Goal: Task Accomplishment & Management: Use online tool/utility

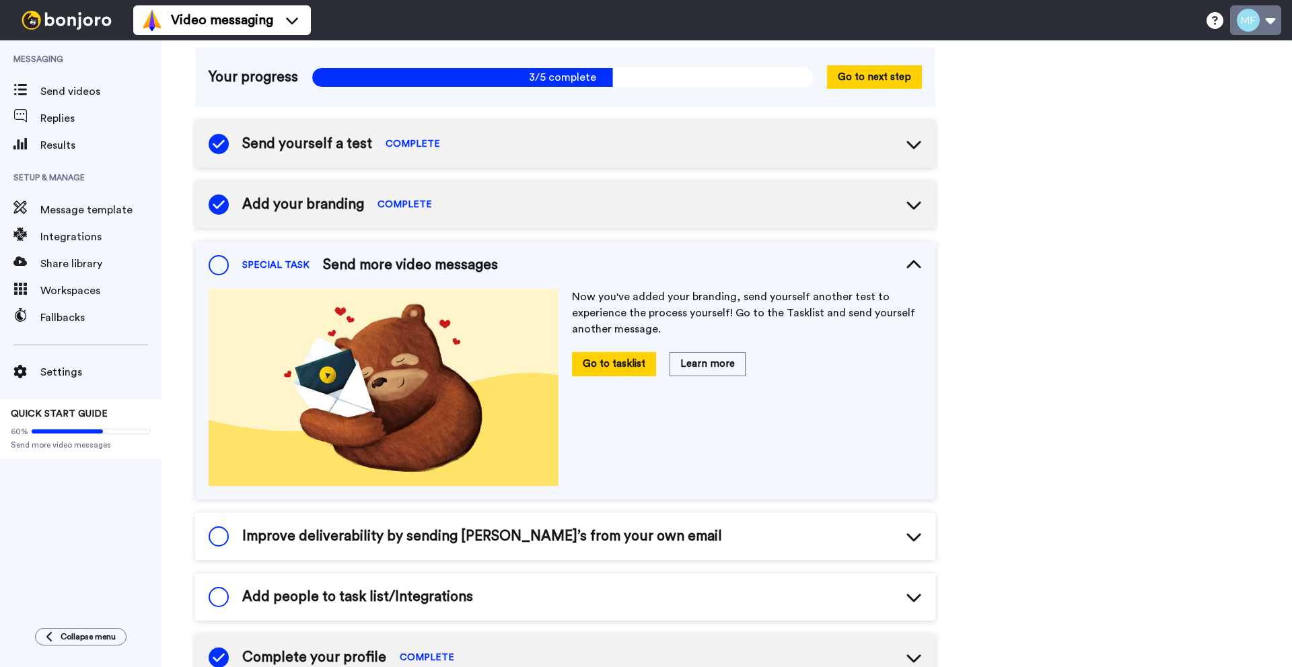
click at [1245, 18] on button at bounding box center [1255, 20] width 51 height 30
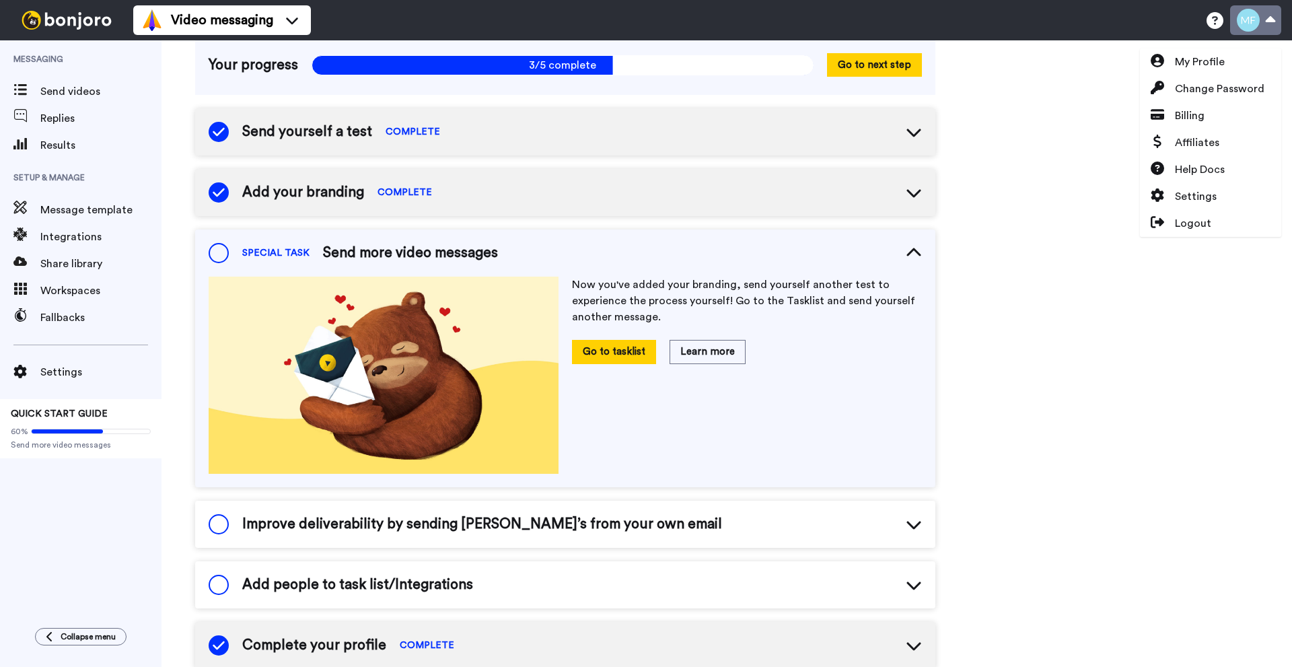
scroll to position [100, 0]
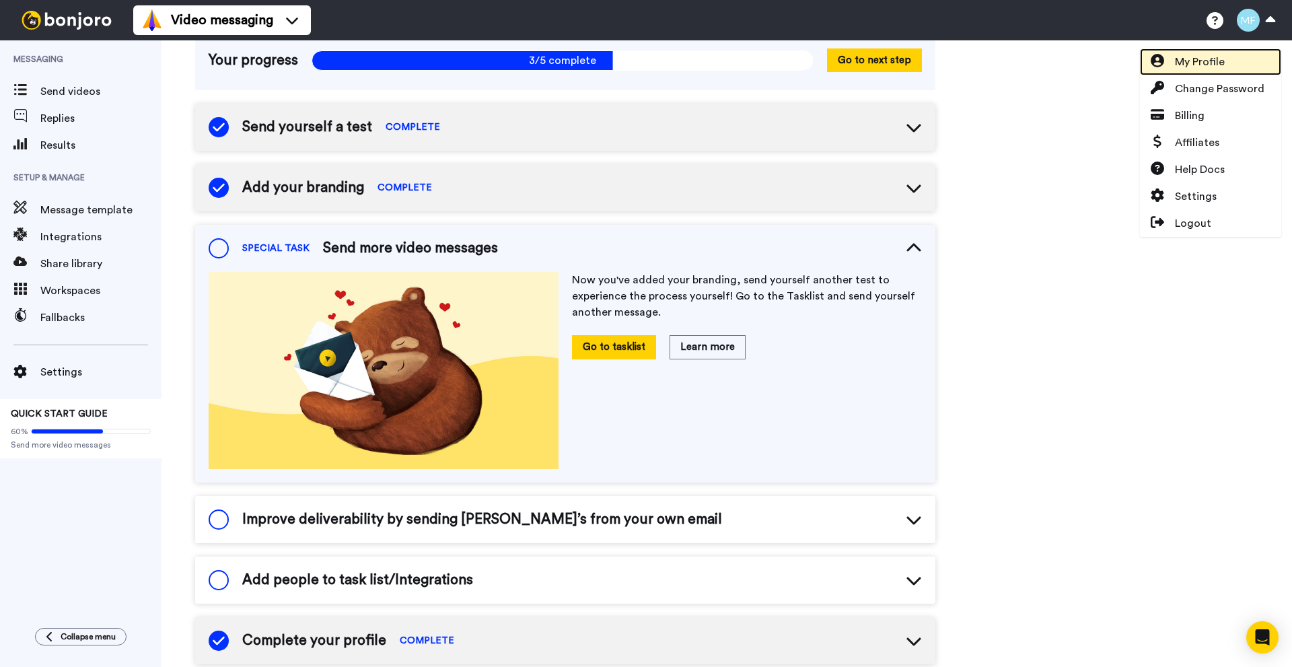
click at [1224, 54] on span "My Profile" at bounding box center [1200, 62] width 50 height 16
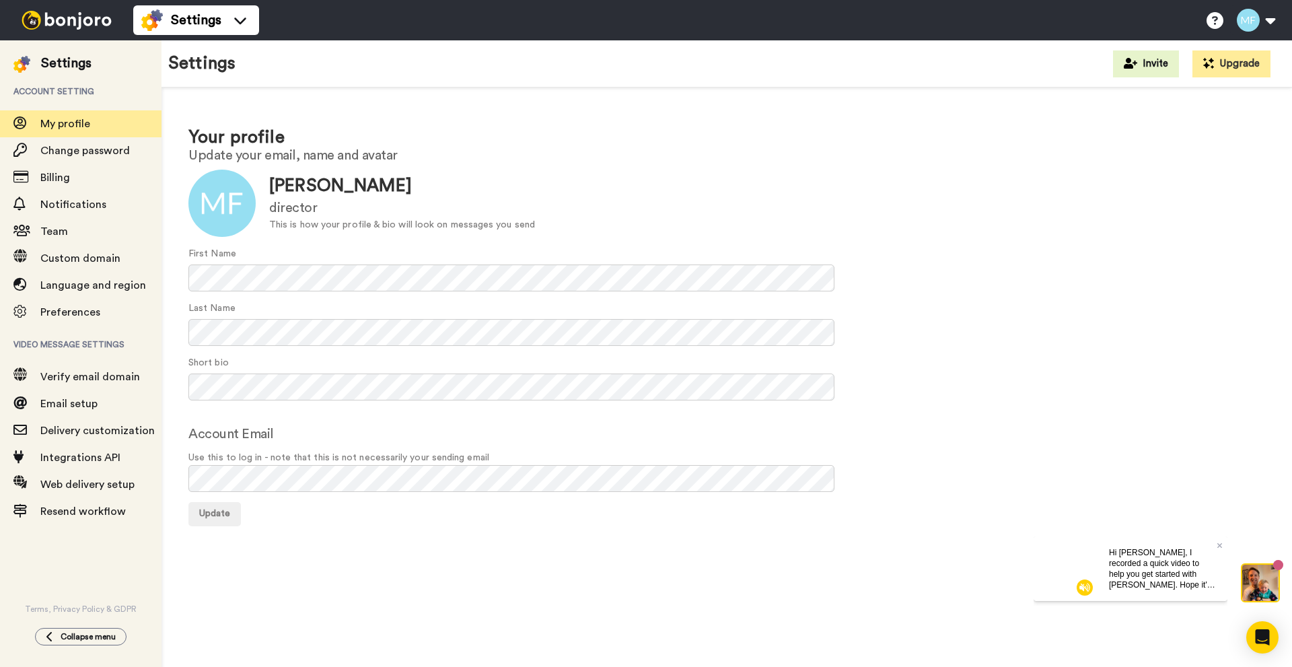
click at [50, 18] on img at bounding box center [66, 20] width 101 height 19
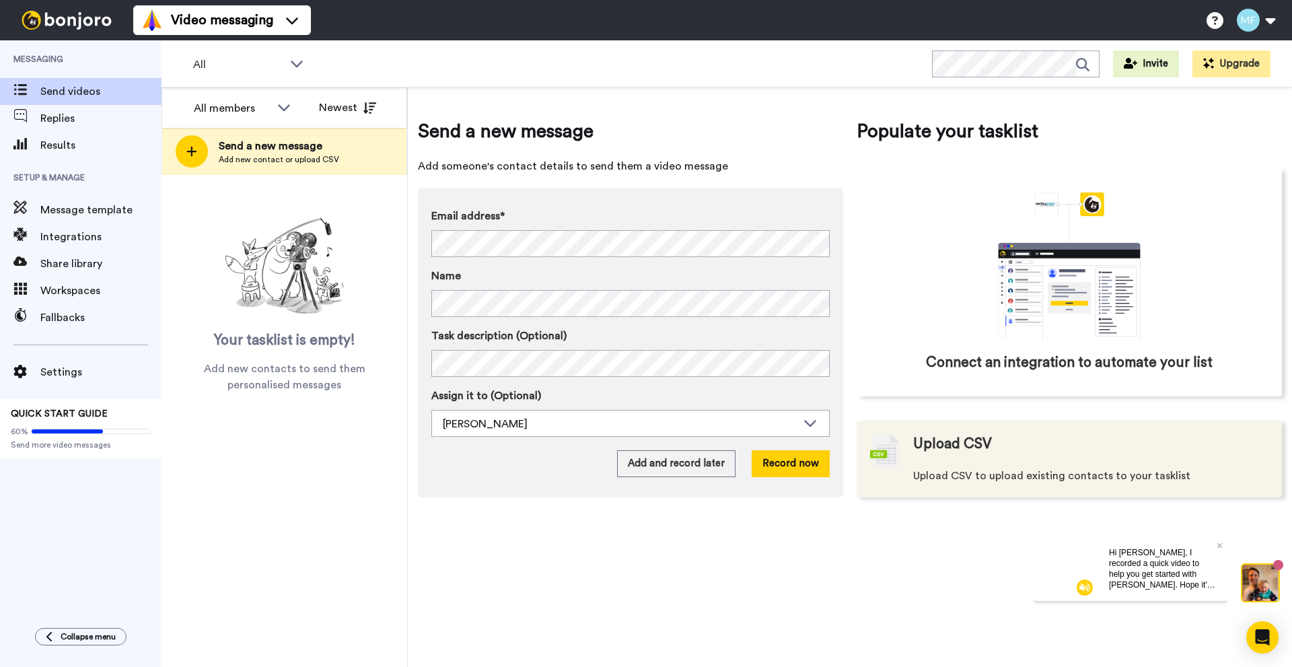
click at [928, 446] on span "Upload CSV" at bounding box center [952, 444] width 79 height 20
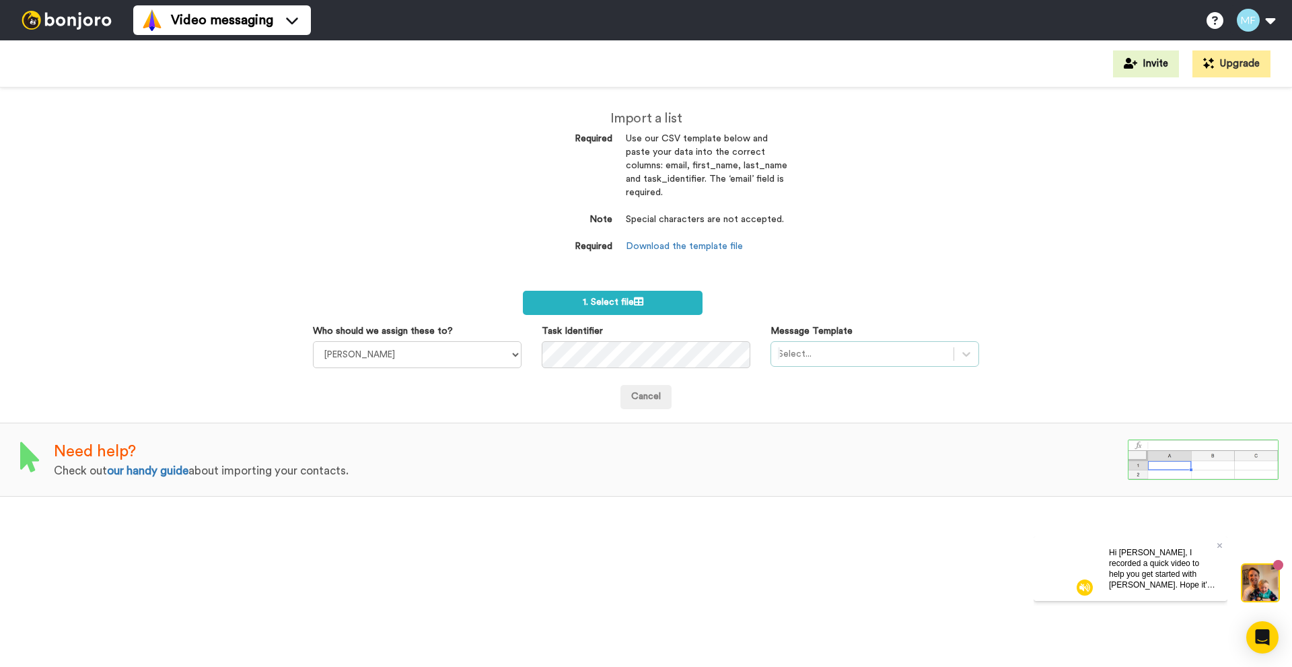
click at [869, 364] on div "Select..." at bounding box center [862, 354] width 182 height 22
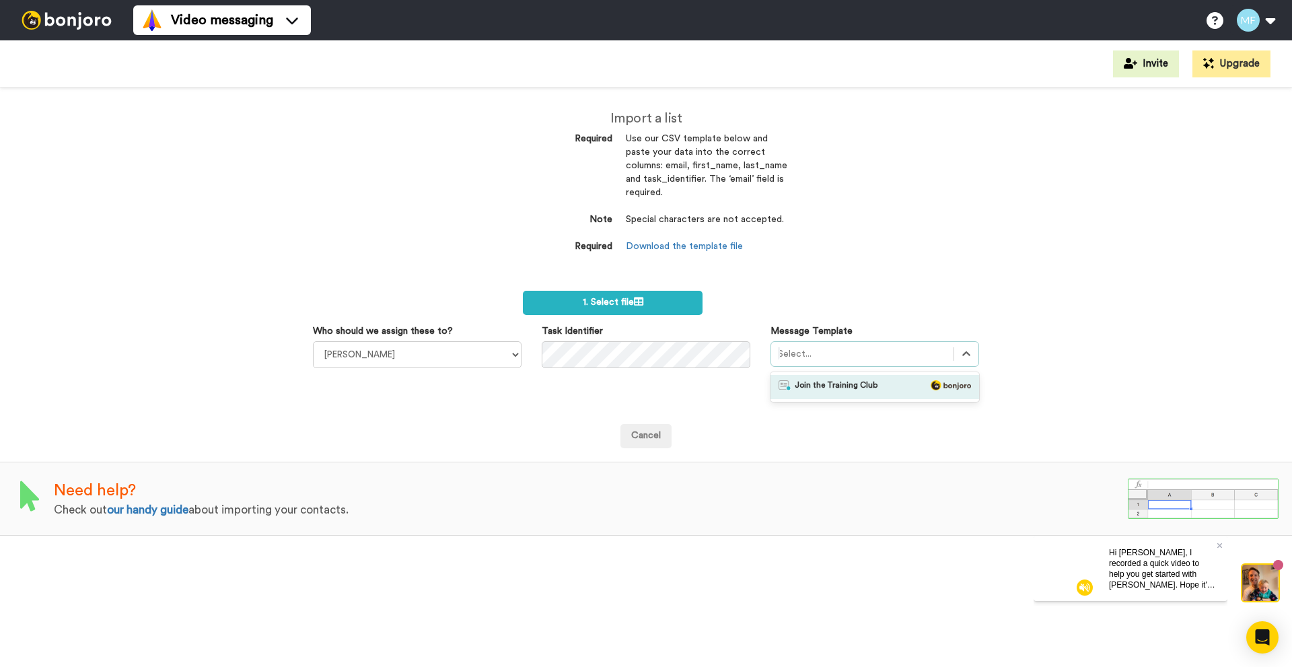
click at [938, 274] on div "Import a list Required Use our CSV template below and paste your data into the …" at bounding box center [646, 378] width 1292 height 580
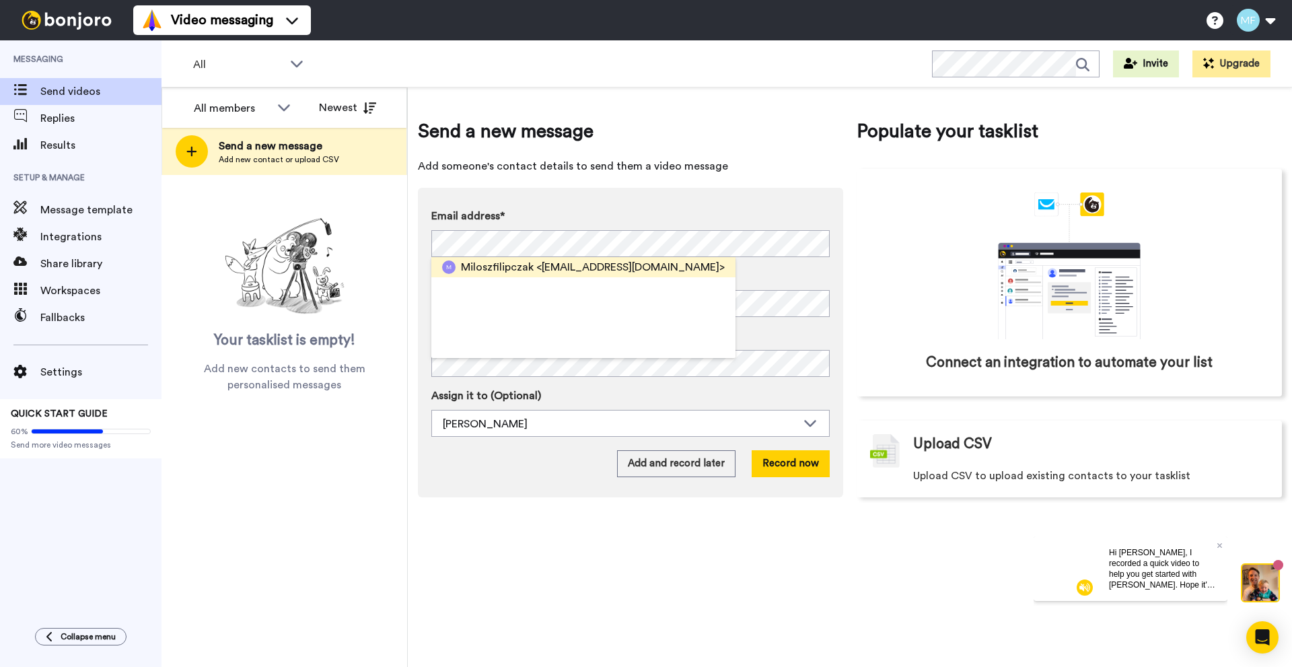
click at [562, 263] on span "<[EMAIL_ADDRESS][DOMAIN_NAME]>" at bounding box center [630, 267] width 188 height 16
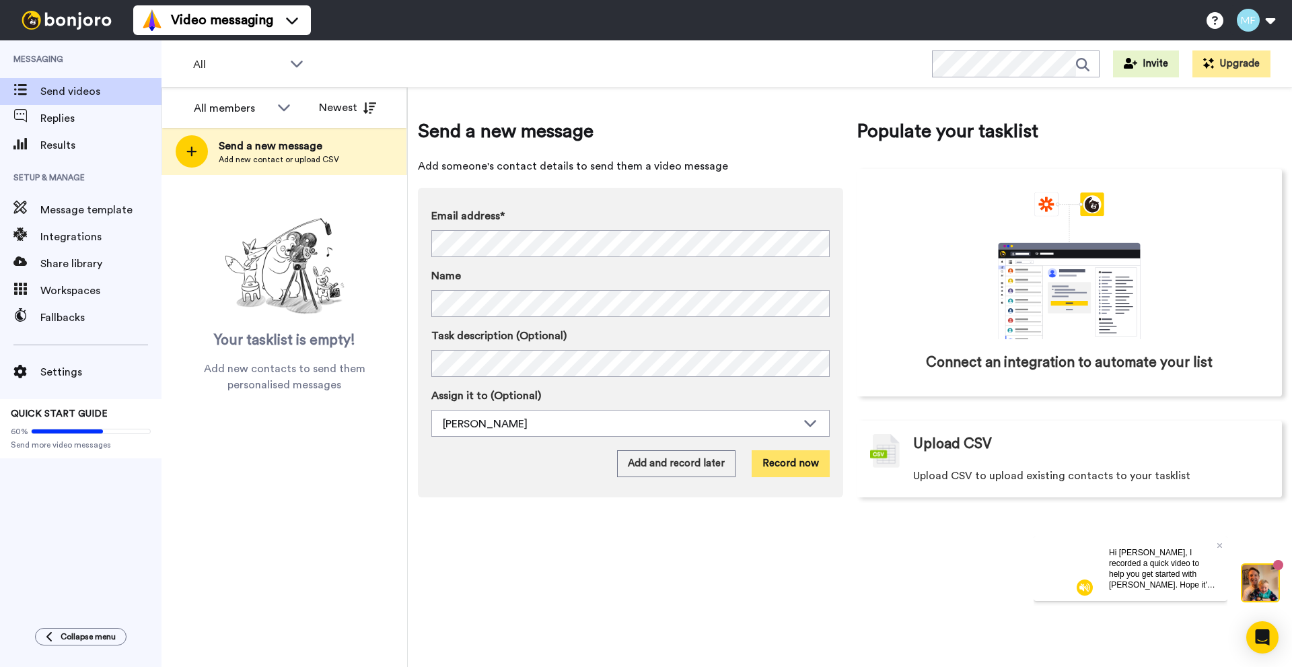
click at [798, 464] on button "Record now" at bounding box center [791, 463] width 78 height 27
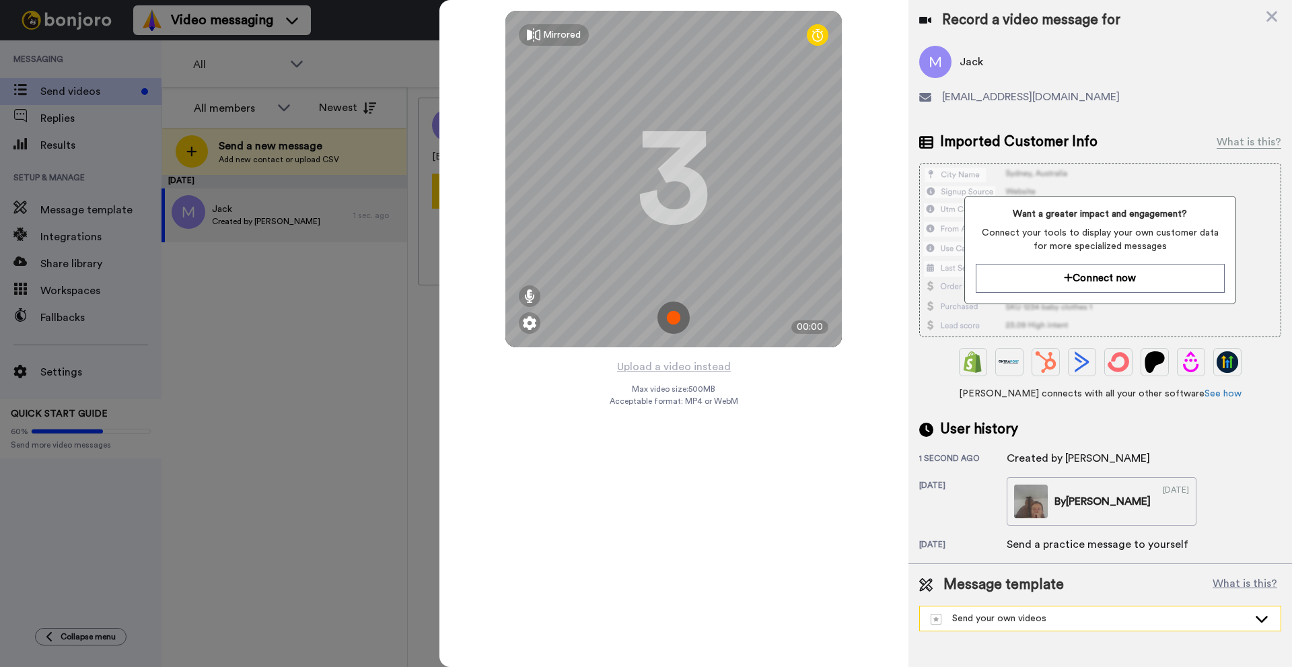
click at [972, 609] on div "Send your own videos" at bounding box center [1100, 618] width 361 height 24
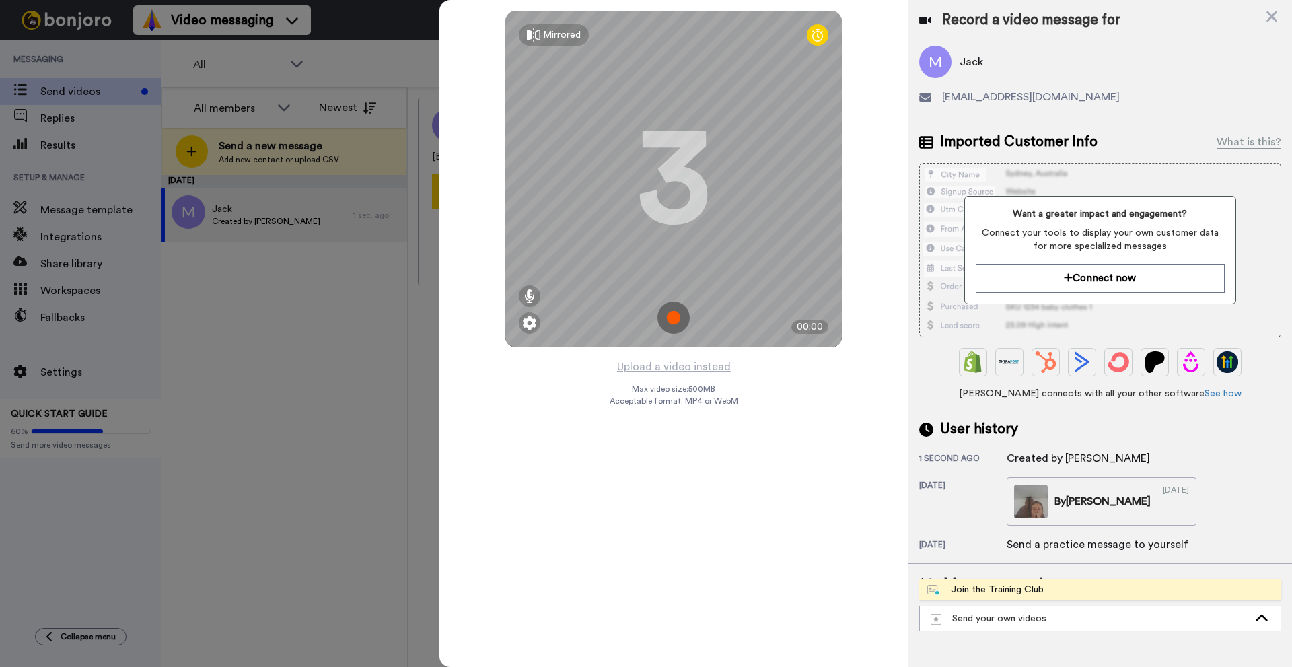
click at [1010, 592] on div "Join the Training Club" at bounding box center [986, 589] width 116 height 13
click at [674, 323] on img at bounding box center [674, 318] width 32 height 32
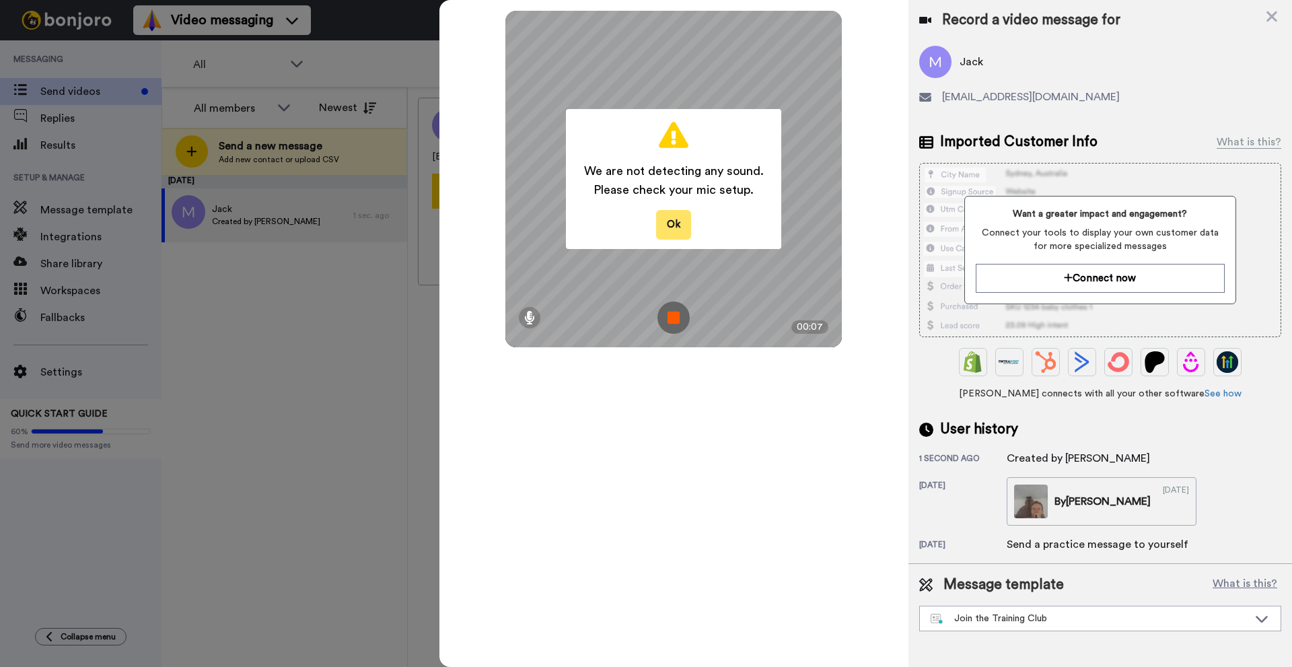
click at [666, 228] on button "Ok" at bounding box center [673, 224] width 35 height 29
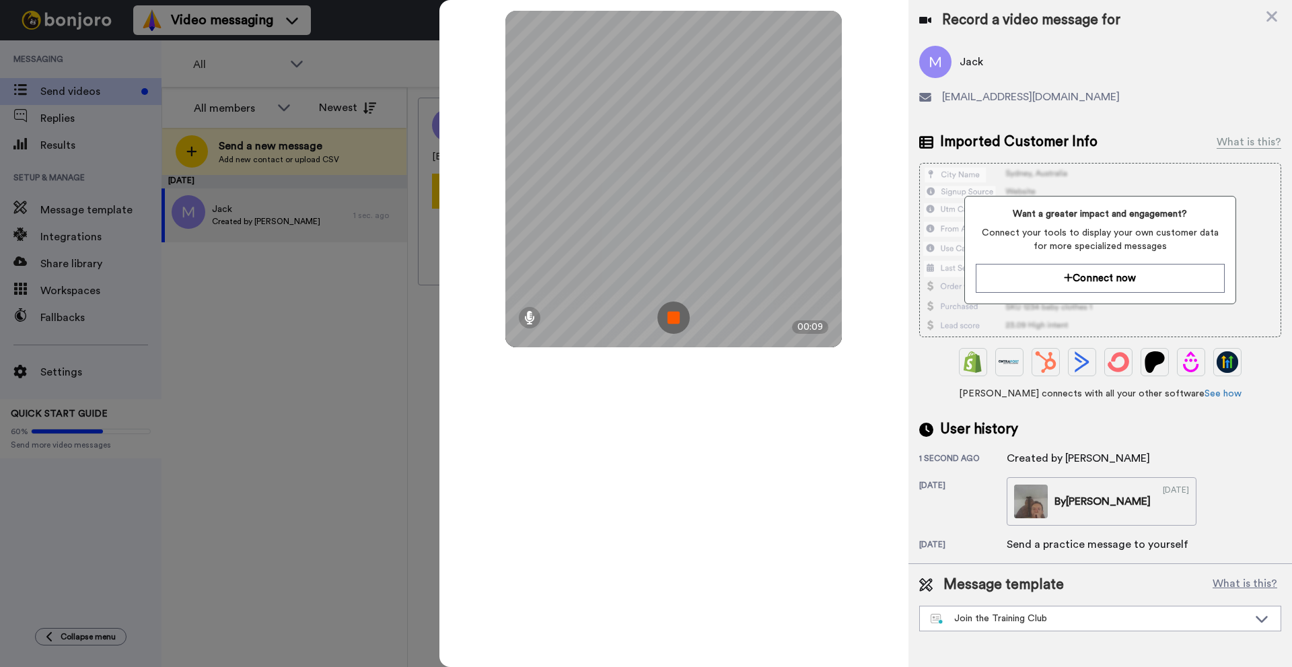
click at [674, 323] on img at bounding box center [674, 318] width 32 height 32
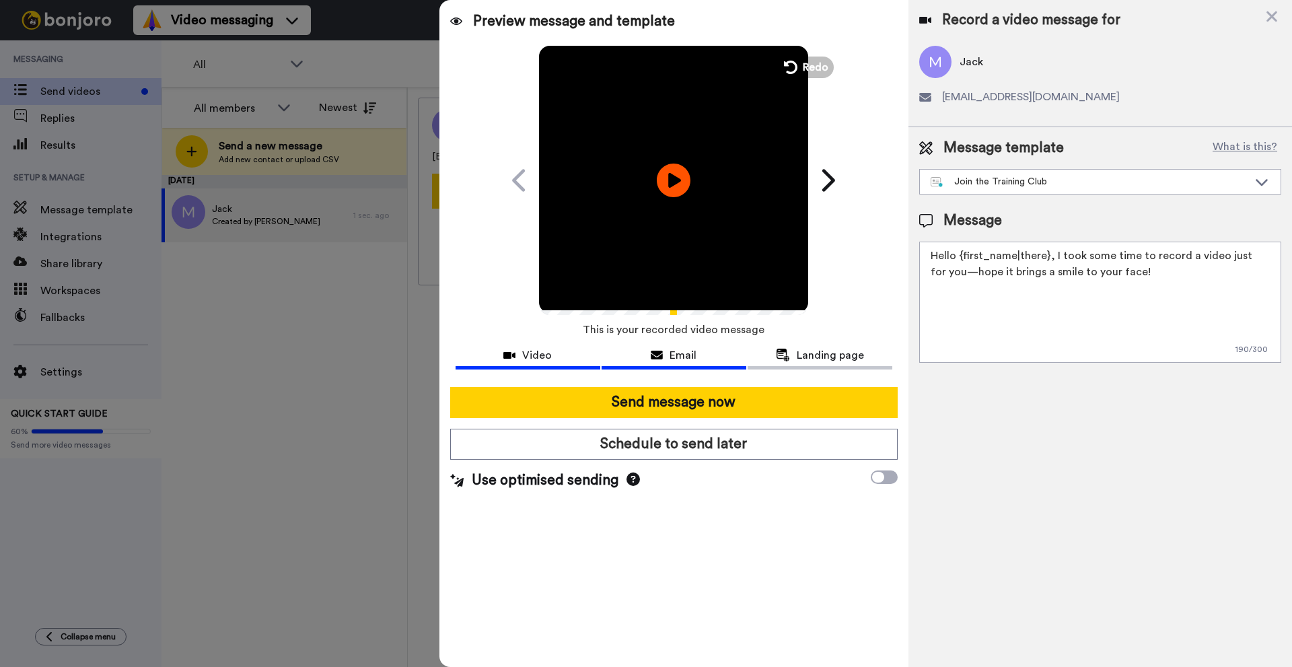
click at [681, 352] on span "Email" at bounding box center [683, 355] width 27 height 16
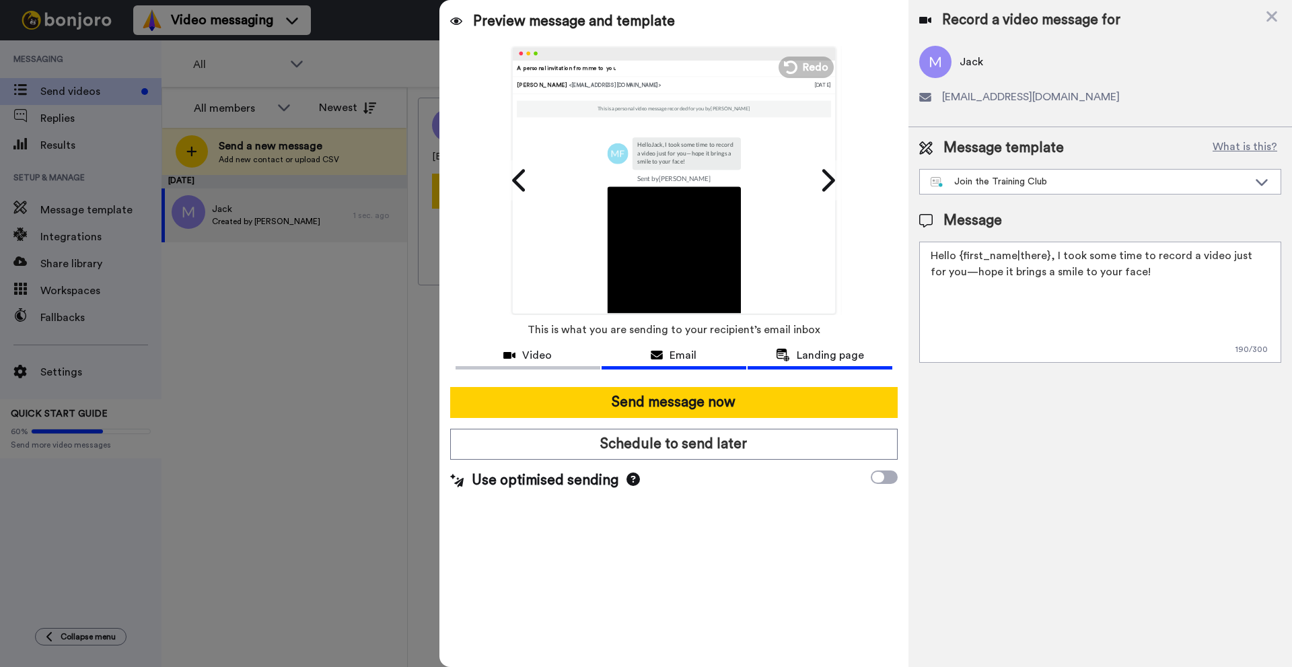
click at [806, 353] on span "Landing page" at bounding box center [830, 355] width 67 height 16
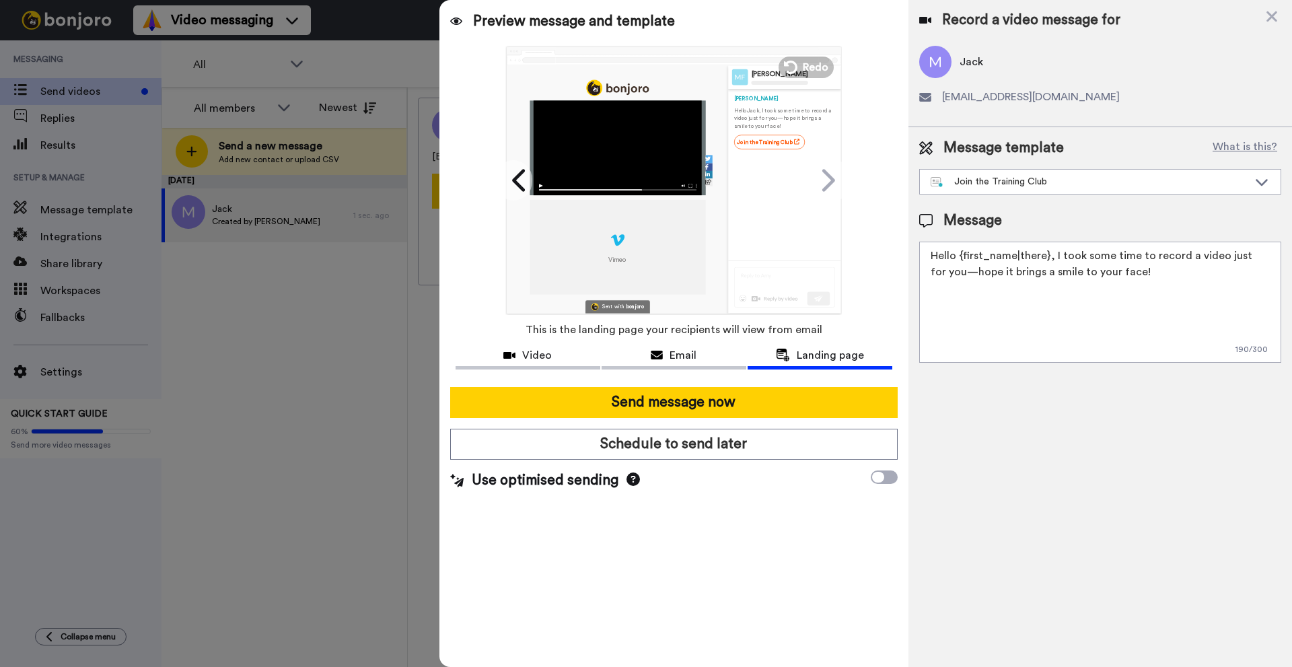
click at [636, 479] on icon at bounding box center [633, 479] width 13 height 13
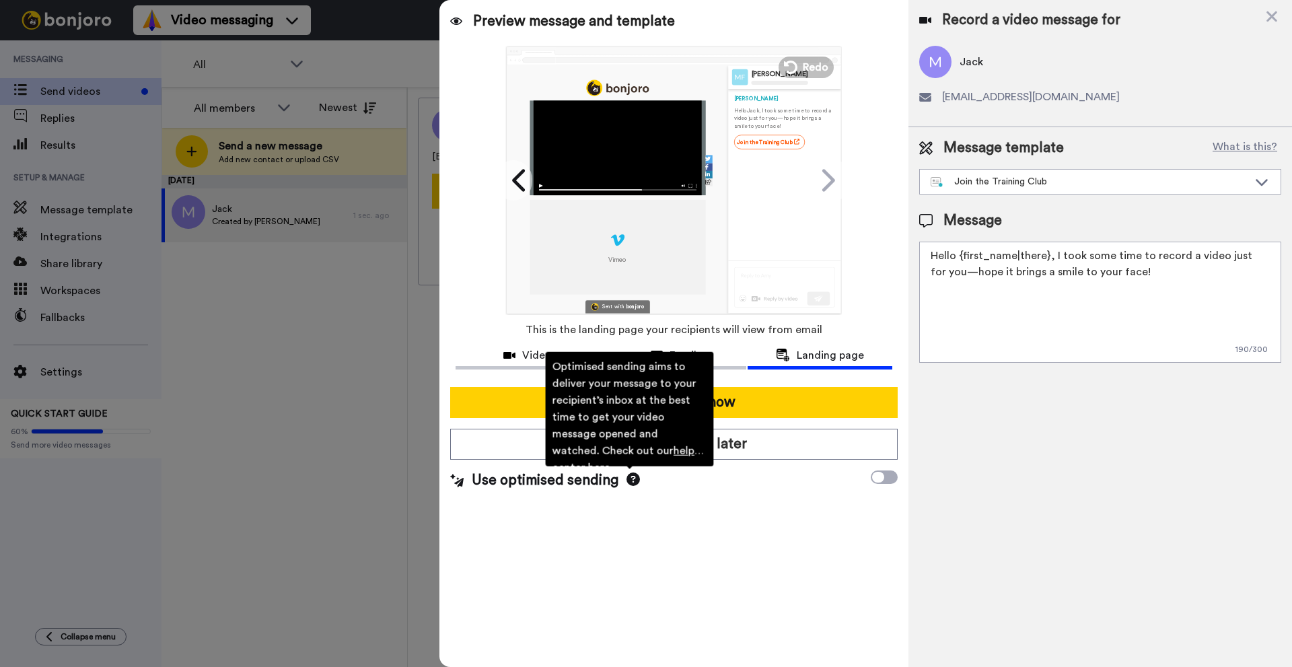
click at [748, 532] on div "Preview message and template Play/Pause A personal invitation from me to you [P…" at bounding box center [674, 333] width 469 height 667
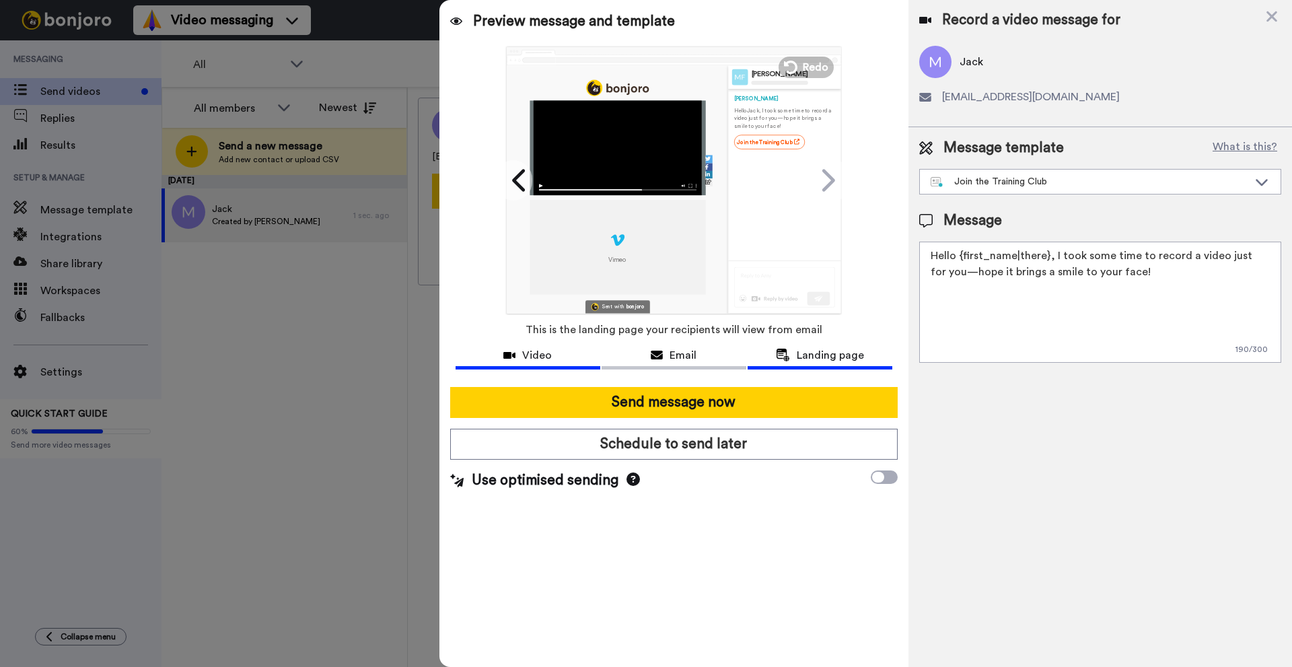
click at [557, 363] on div "Video" at bounding box center [528, 355] width 145 height 16
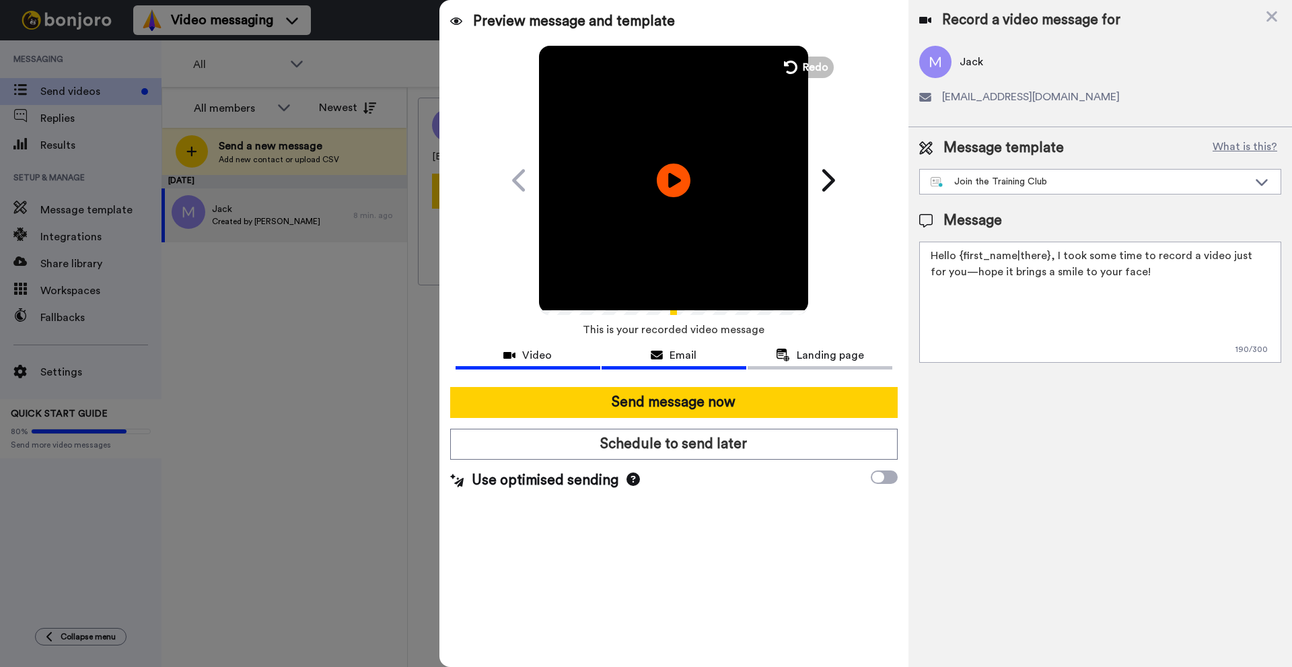
click at [641, 361] on div "Email" at bounding box center [674, 355] width 145 height 16
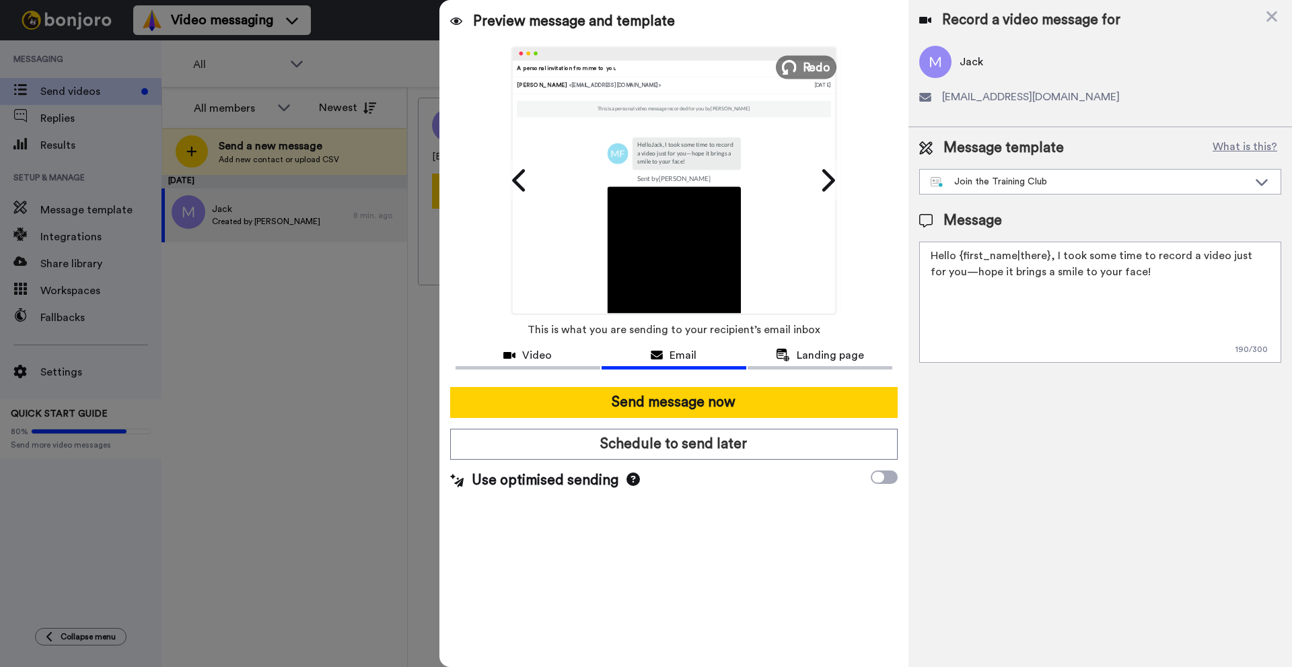
click at [805, 73] on span "Redo" at bounding box center [817, 67] width 28 height 18
